Goal: Information Seeking & Learning: Learn about a topic

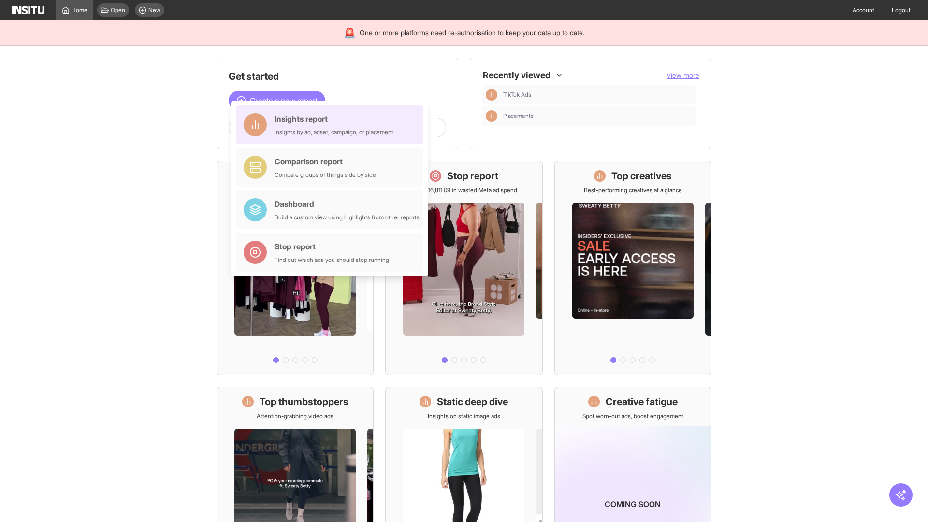
click at [332, 125] on div "Insights report Insights by ad, adset, campaign, or placement" at bounding box center [334, 124] width 119 height 23
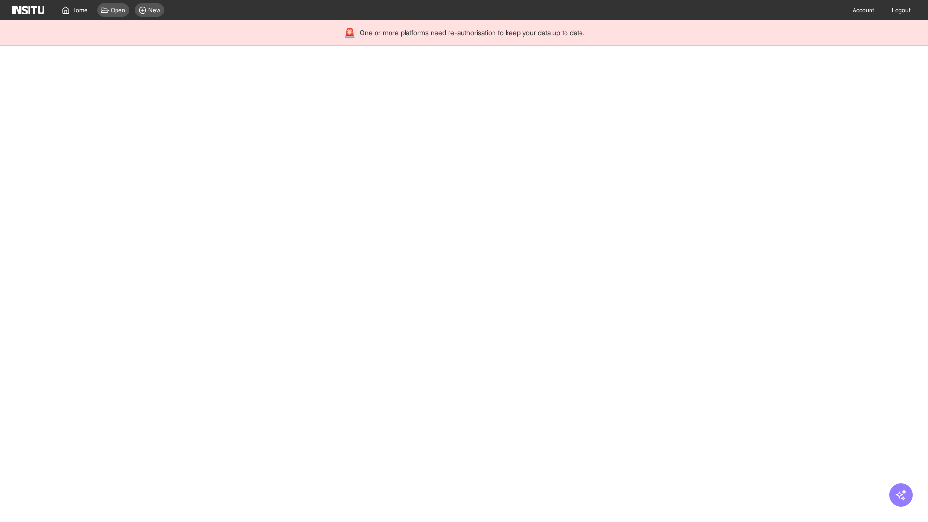
select select "**"
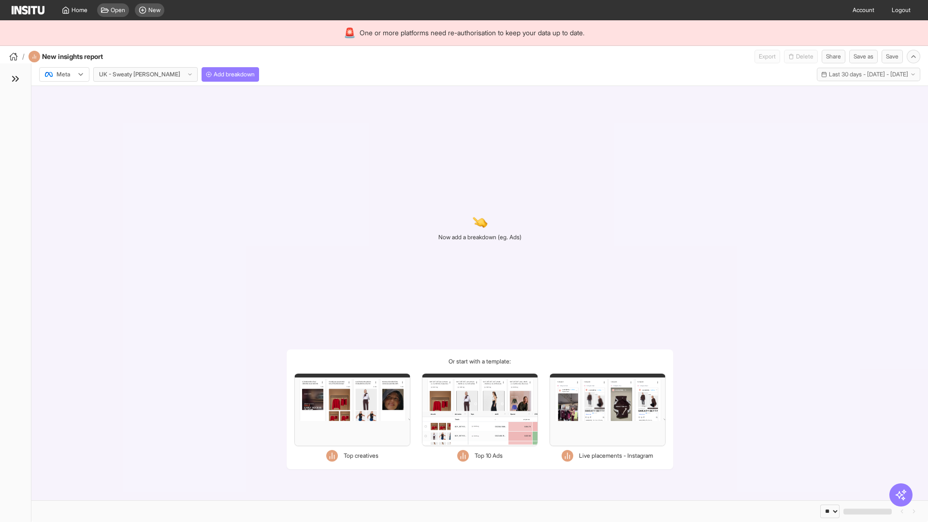
click at [64, 74] on div at bounding box center [57, 75] width 27 height 10
click at [64, 95] on span "Meta" at bounding box center [63, 95] width 13 height 9
click at [214, 74] on span "Add breakdown" at bounding box center [234, 75] width 41 height 8
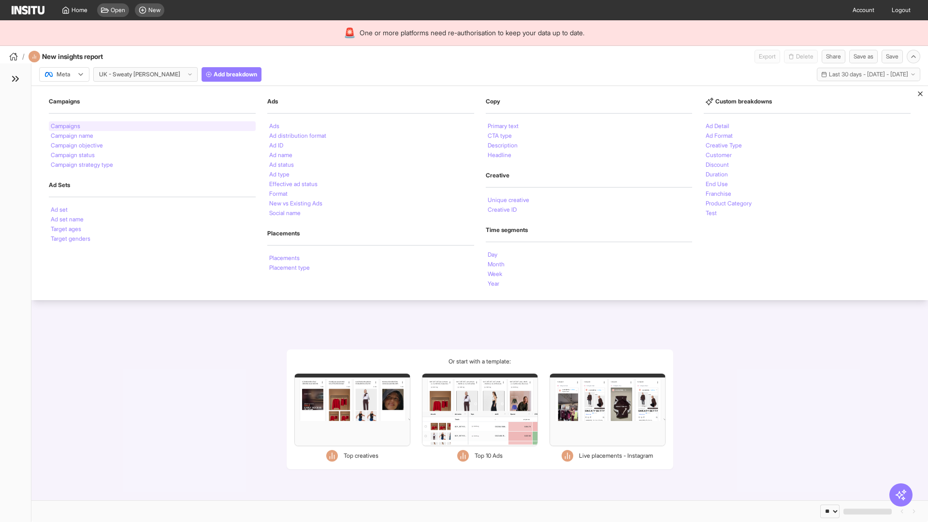
click at [66, 126] on li "Campaigns" at bounding box center [65, 126] width 29 height 6
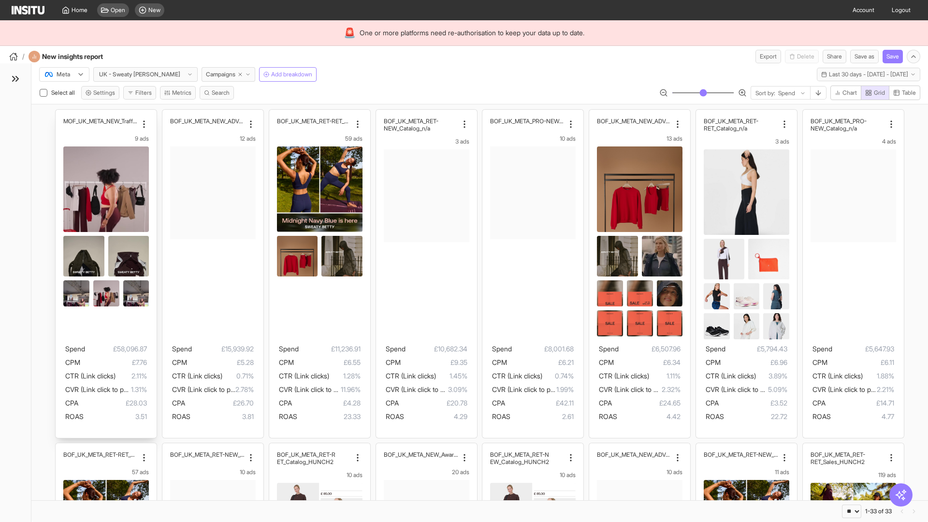
click at [60, 114] on div "MOF_UK_META_NEW_Traffic_July25 9 ads Spend £58,096.87 CPM £7.76 CTR (Link click…" at bounding box center [106, 274] width 101 height 328
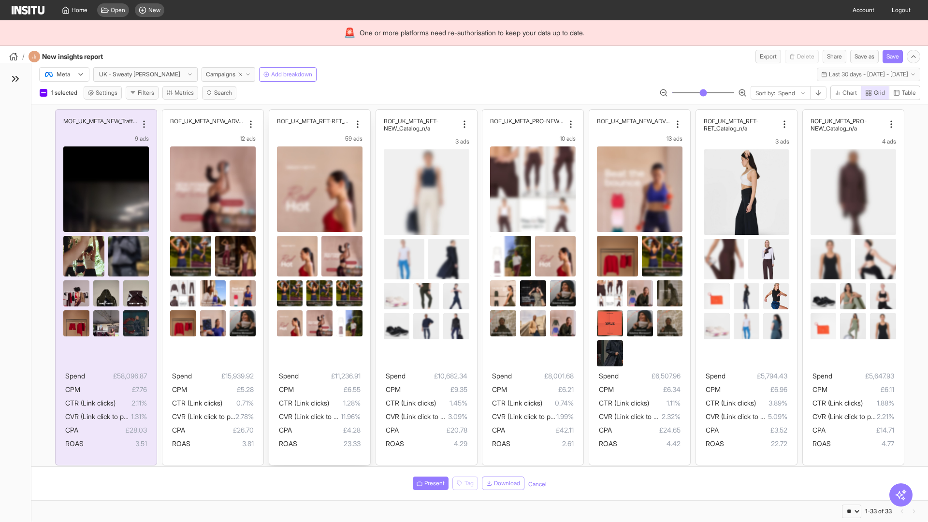
click at [274, 114] on div "BOF_UK_META_RET-RET_Sales_n/a 59 ads Spend £11,236.91 CPM £6.55 CTR (Link click…" at bounding box center [319, 287] width 101 height 355
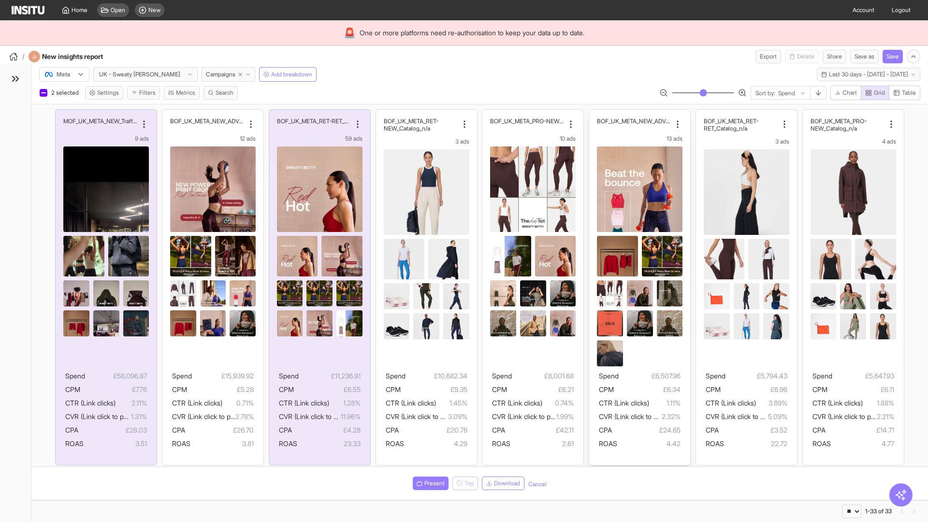
click at [594, 114] on div "BOF_UK_META_NEW_ADV+_BAU2 13 ads Spend £6,507.96 CPM £6.34 CTR (Link clicks) 1.…" at bounding box center [639, 287] width 101 height 355
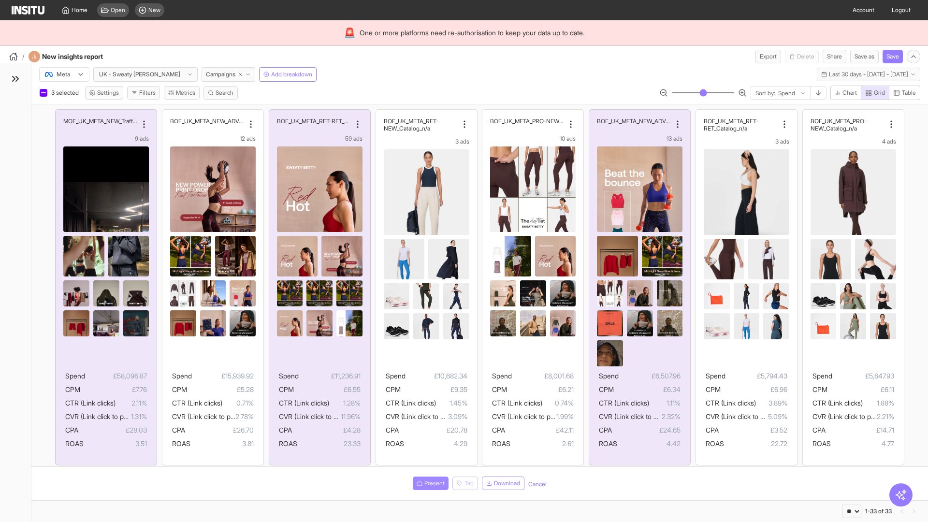
click at [429, 483] on span "Present" at bounding box center [434, 483] width 20 height 8
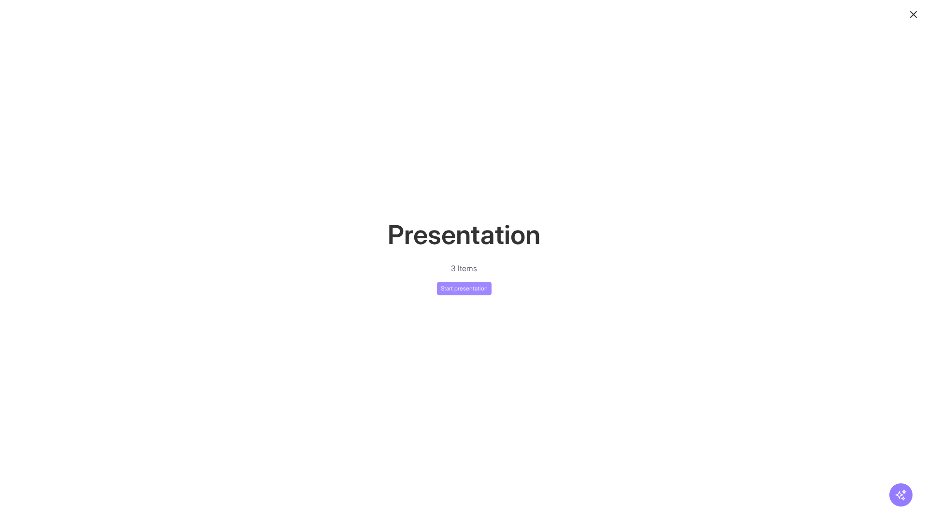
click at [464, 288] on button "Start presentation" at bounding box center [464, 289] width 55 height 14
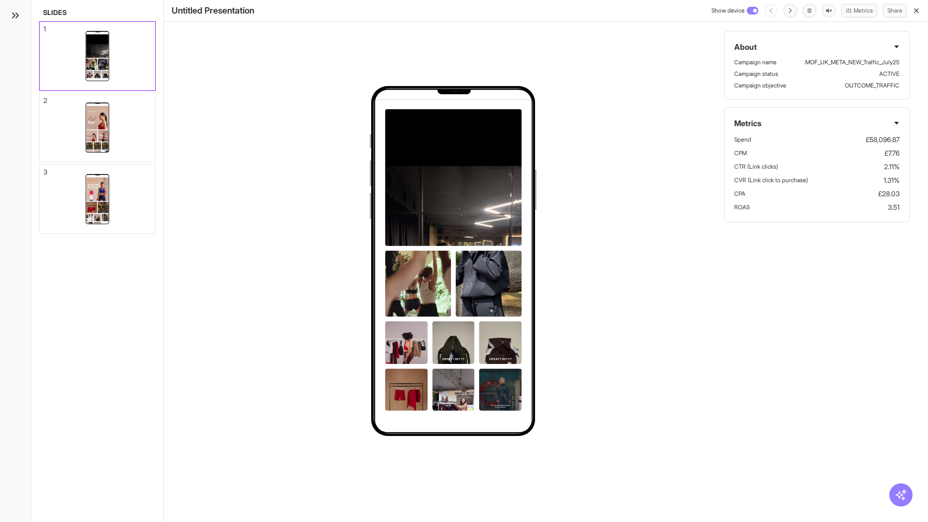
click at [44, 26] on div "1" at bounding box center [45, 29] width 2 height 7
